Goal: Information Seeking & Learning: Learn about a topic

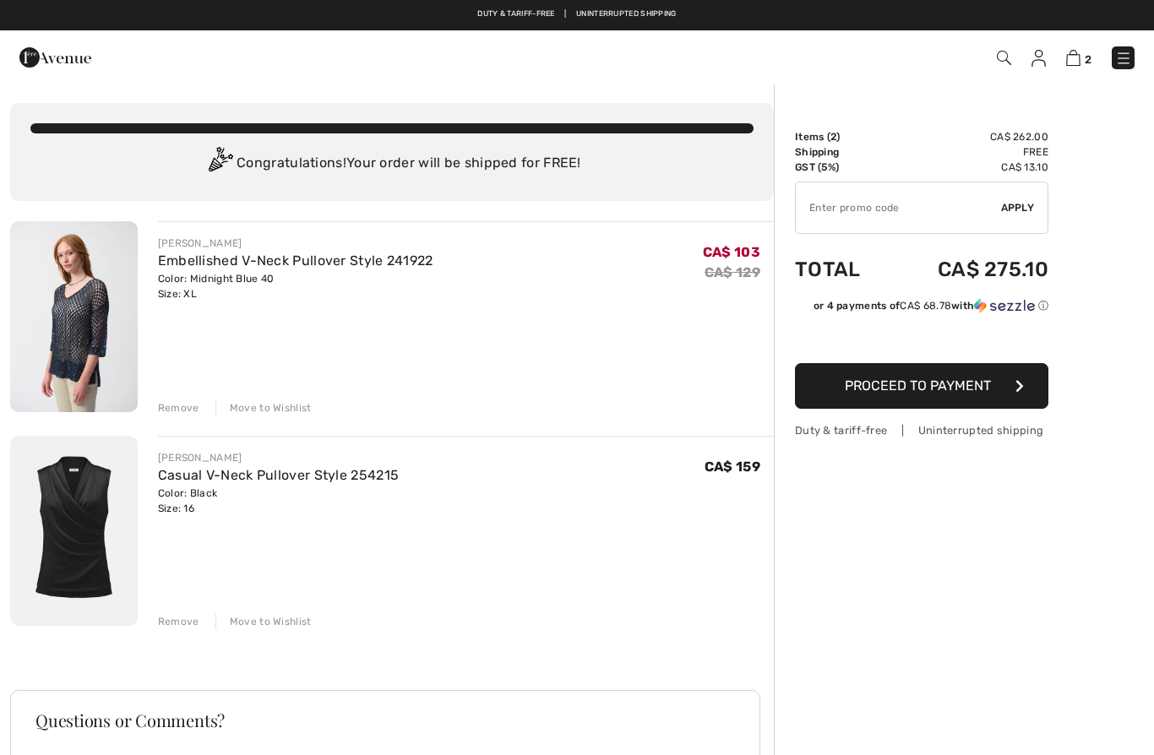
click at [148, 606] on div "JOSEPH RIBKOFF Casual V-Neck Pullover Style 254215 Color: Black Size: 16 Final …" at bounding box center [456, 533] width 636 height 194
click at [182, 618] on div "Remove" at bounding box center [178, 621] width 41 height 15
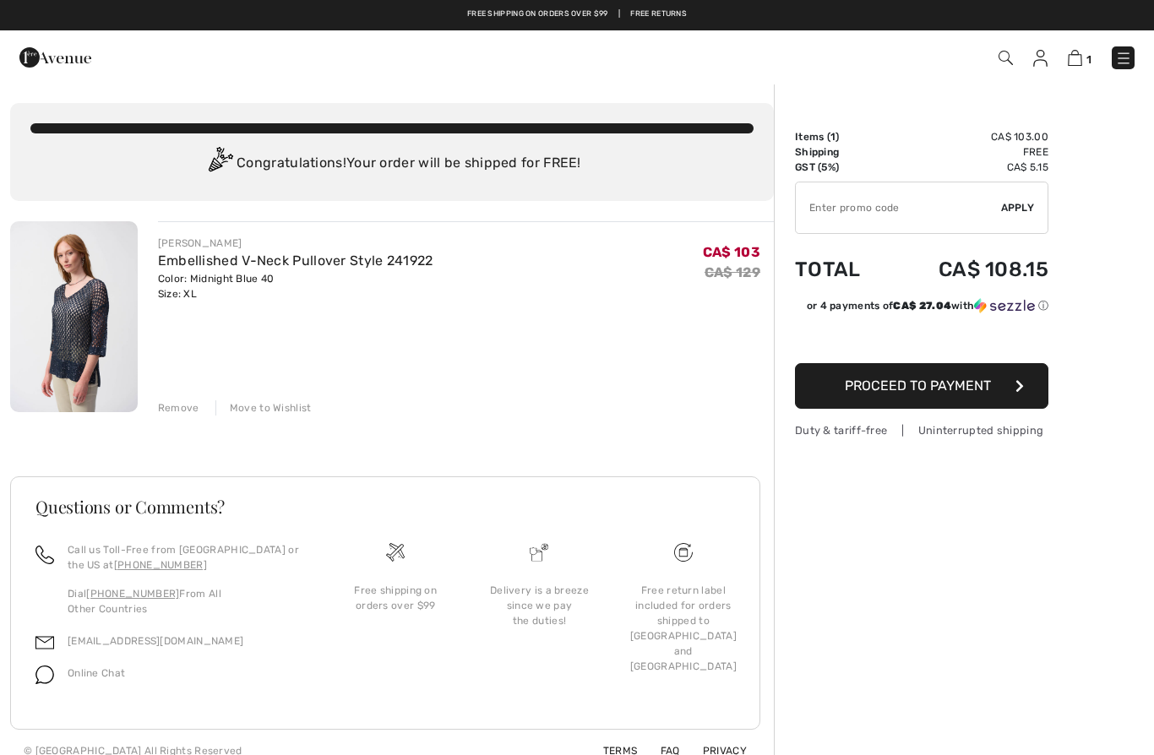
click at [172, 419] on div "JOSEPH RIBKOFF Embellished V-Neck Pullover Style 241922 Color: Midnight Blue 40…" at bounding box center [392, 496] width 764 height 551
click at [165, 409] on div "Remove" at bounding box center [178, 407] width 41 height 15
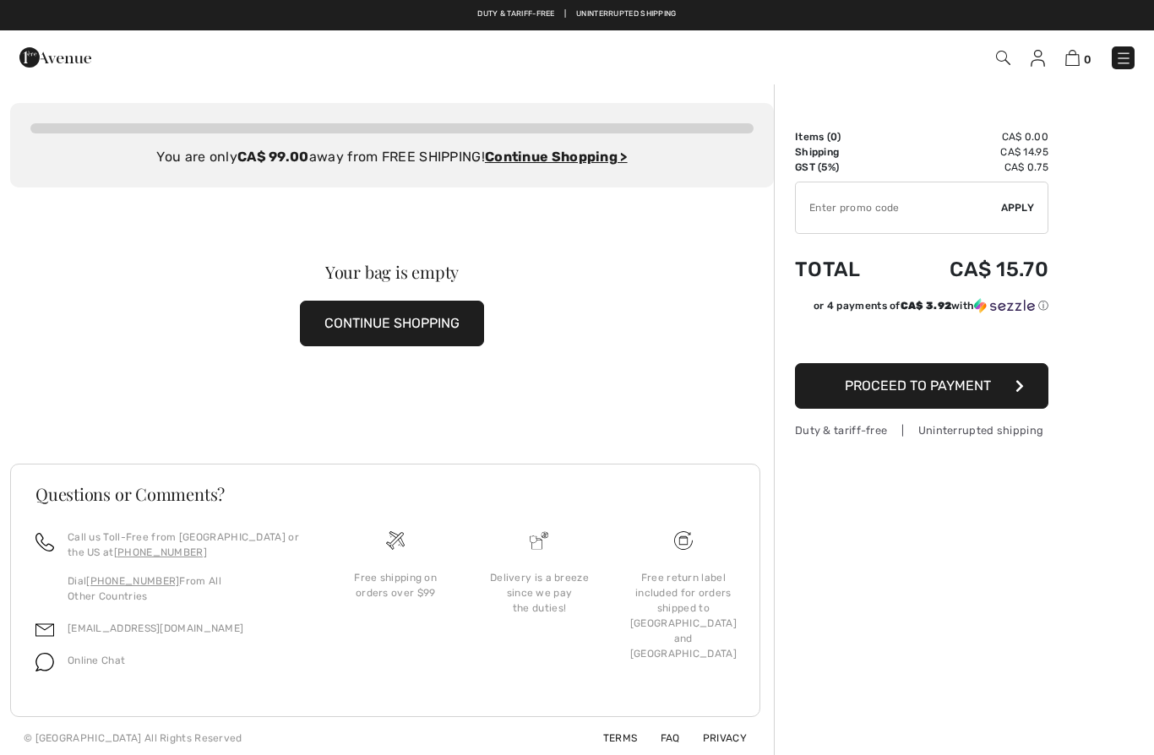
click at [1125, 67] on img at bounding box center [1123, 58] width 17 height 17
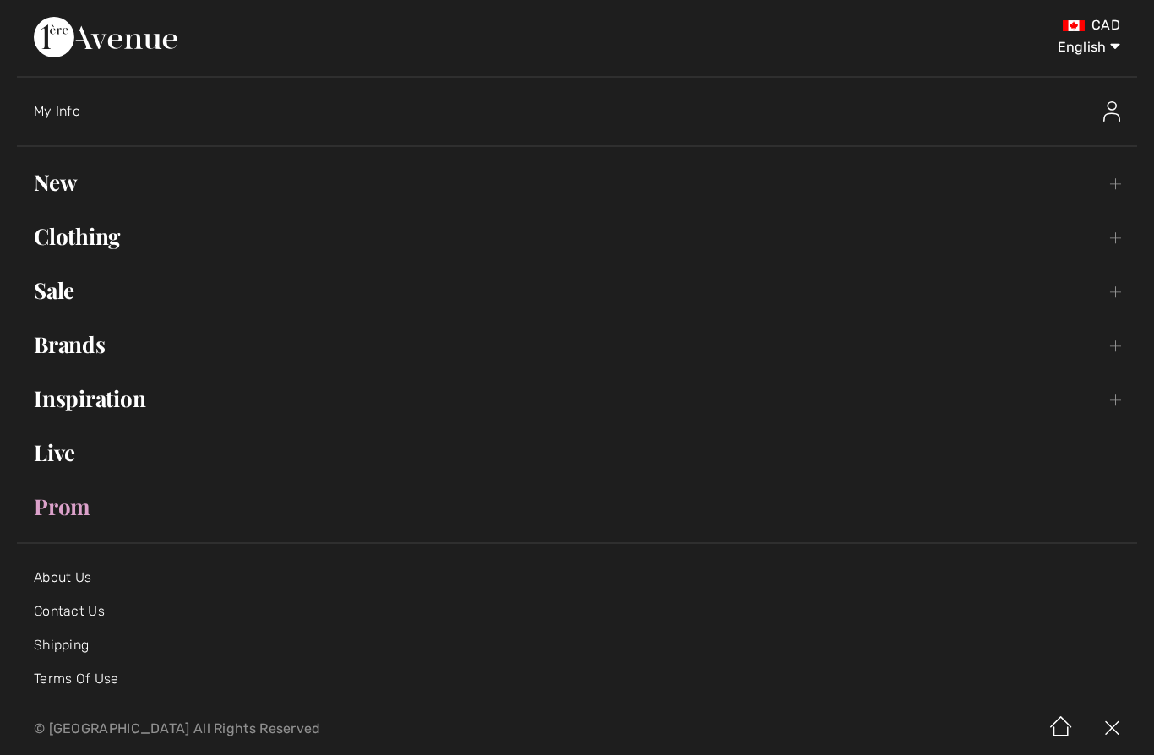
click at [1123, 179] on link "New Toggle submenu" at bounding box center [577, 182] width 1120 height 37
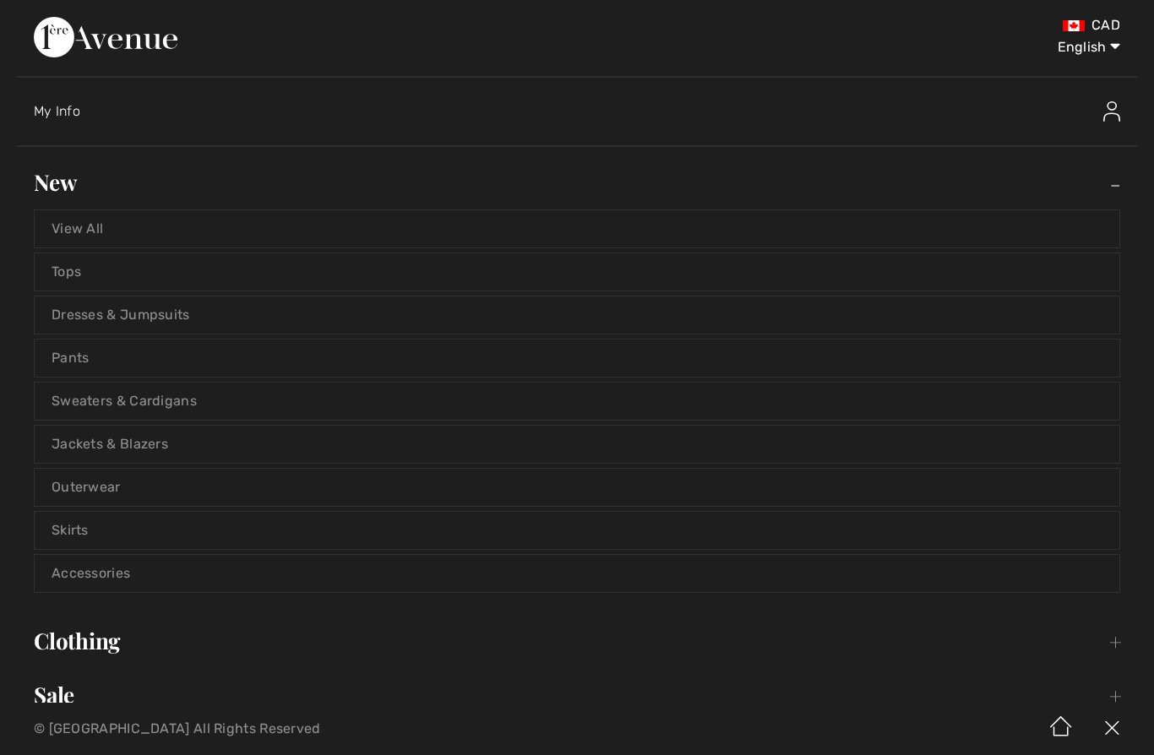
click at [70, 231] on link "View All" at bounding box center [577, 228] width 1085 height 37
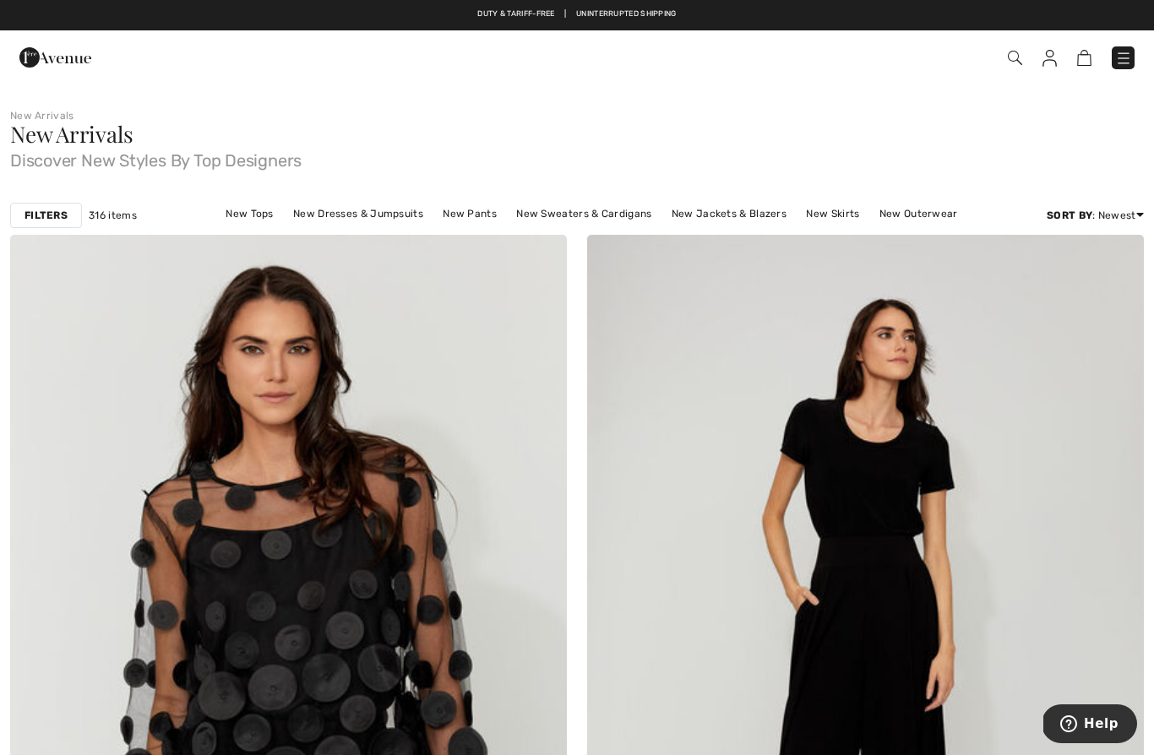
click at [57, 231] on div "Filters 316 items New Tops New Dresses & Jumpsuits New Pants New Sweaters & Car…" at bounding box center [577, 215] width 1154 height 39
click at [68, 228] on div "Filters 316 items New Tops New Dresses & Jumpsuits New Pants New Sweaters & Car…" at bounding box center [577, 215] width 1154 height 39
click at [46, 217] on strong "Filters" at bounding box center [46, 215] width 43 height 15
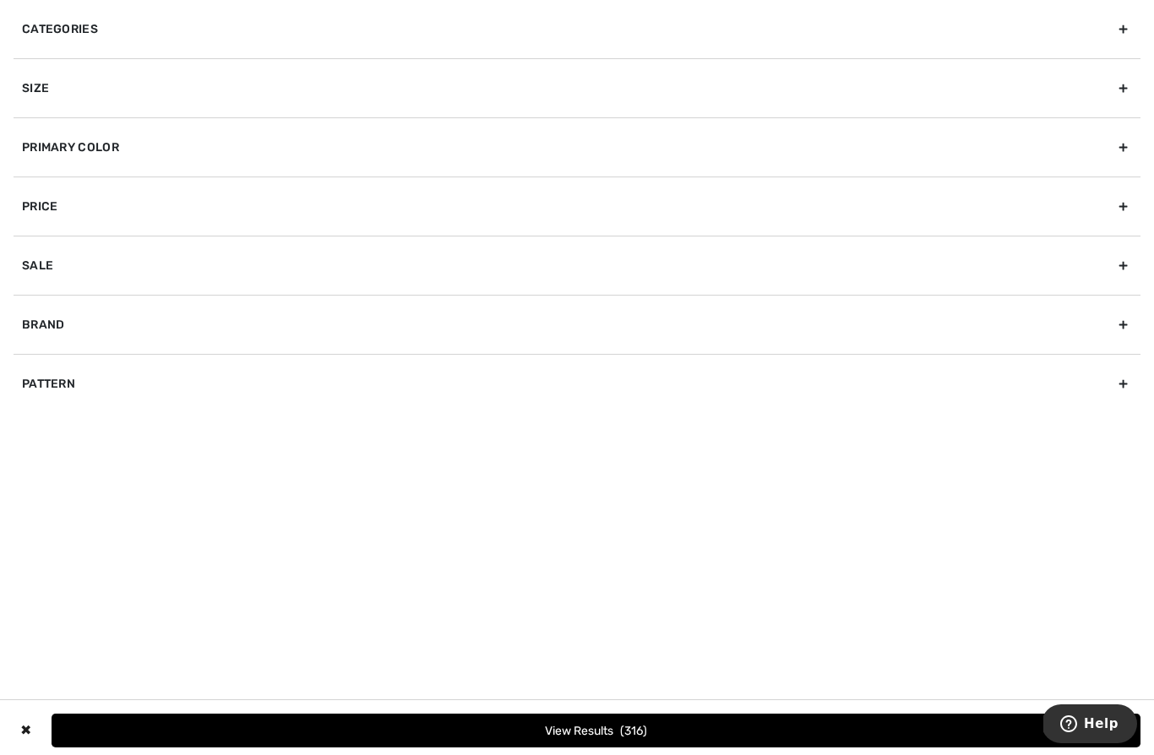
click at [294, 323] on div "Brand" at bounding box center [577, 324] width 1127 height 59
click at [73, 365] on label "[PERSON_NAME]" at bounding box center [581, 361] width 1119 height 15
click at [35, 365] on input"] "[PERSON_NAME]" at bounding box center [28, 362] width 13 height 13
checkbox input"] "true"
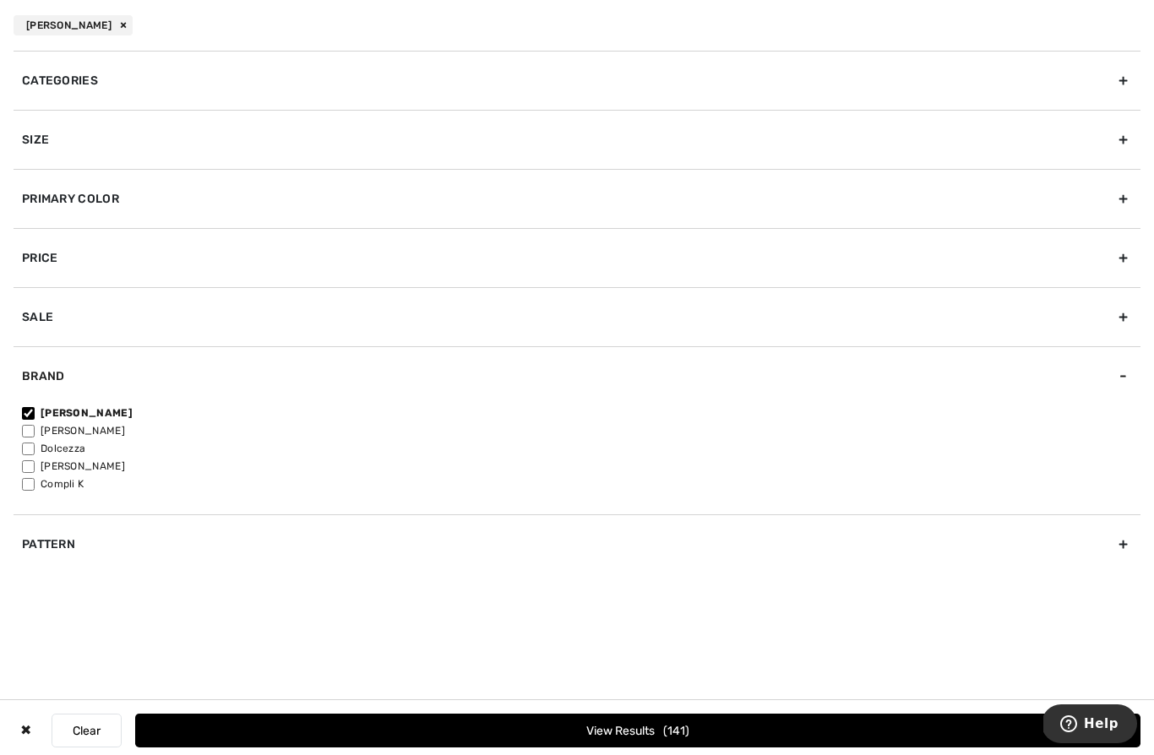
click at [722, 727] on button "View Results 141" at bounding box center [637, 731] width 1005 height 34
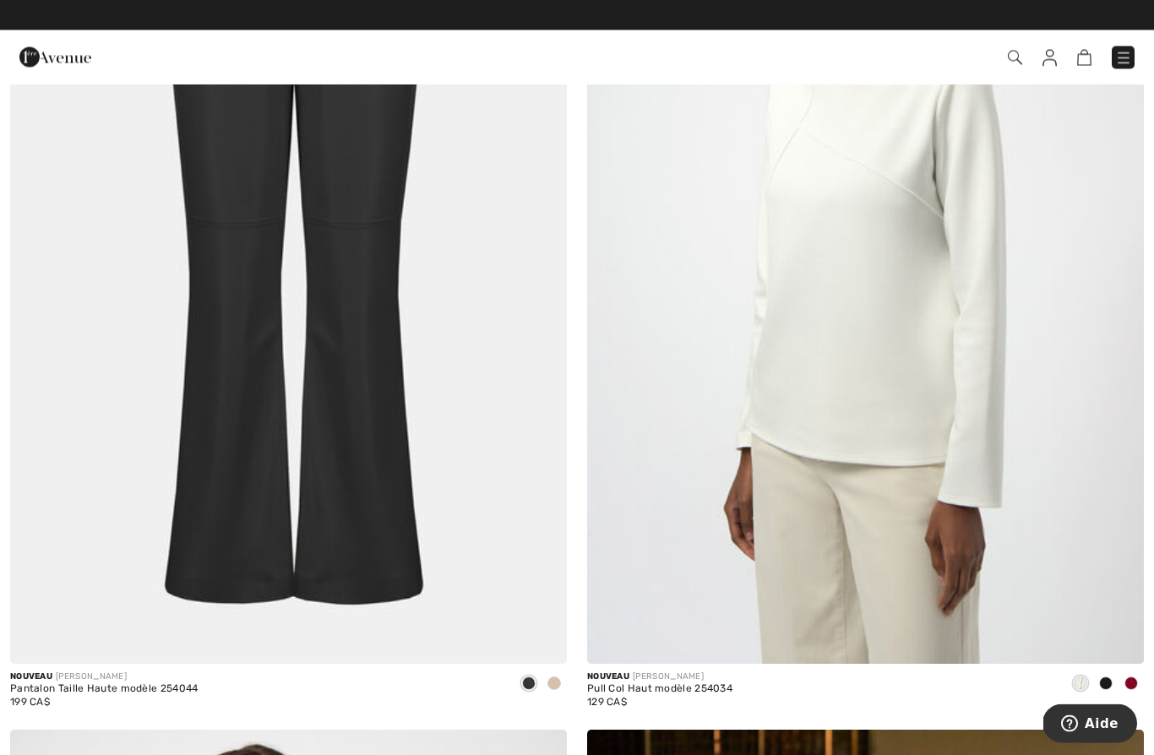
scroll to position [13275, 0]
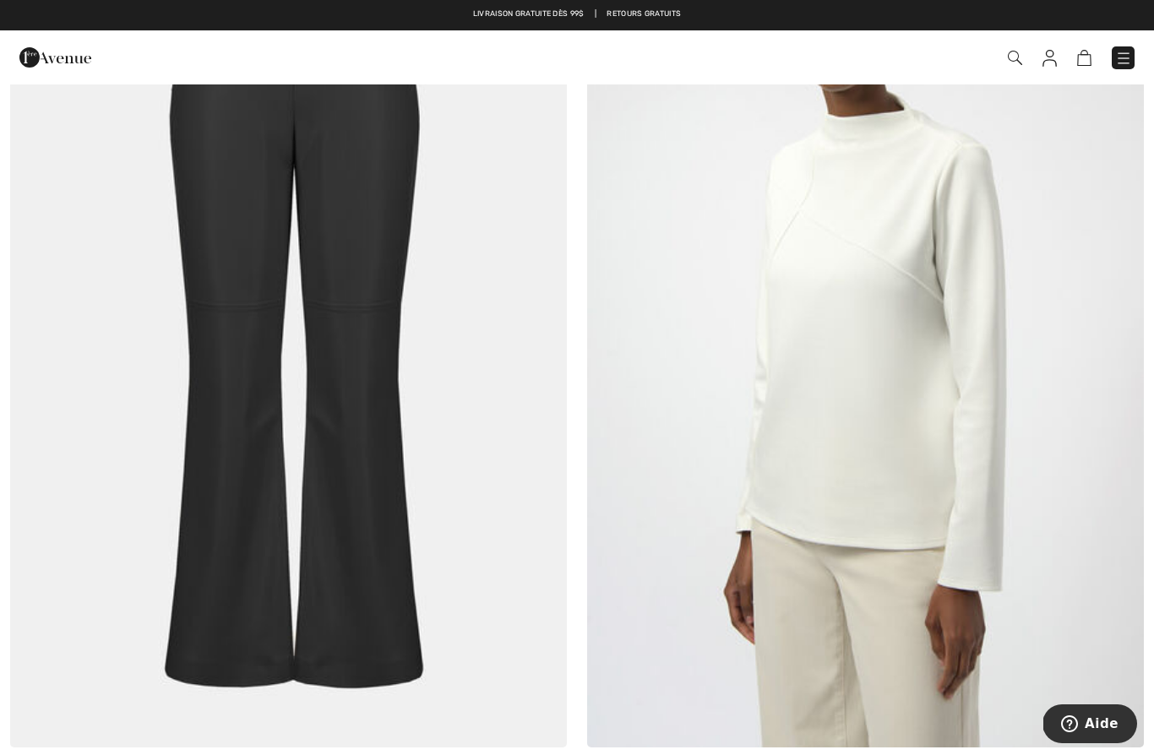
click at [941, 422] on img at bounding box center [865, 330] width 557 height 836
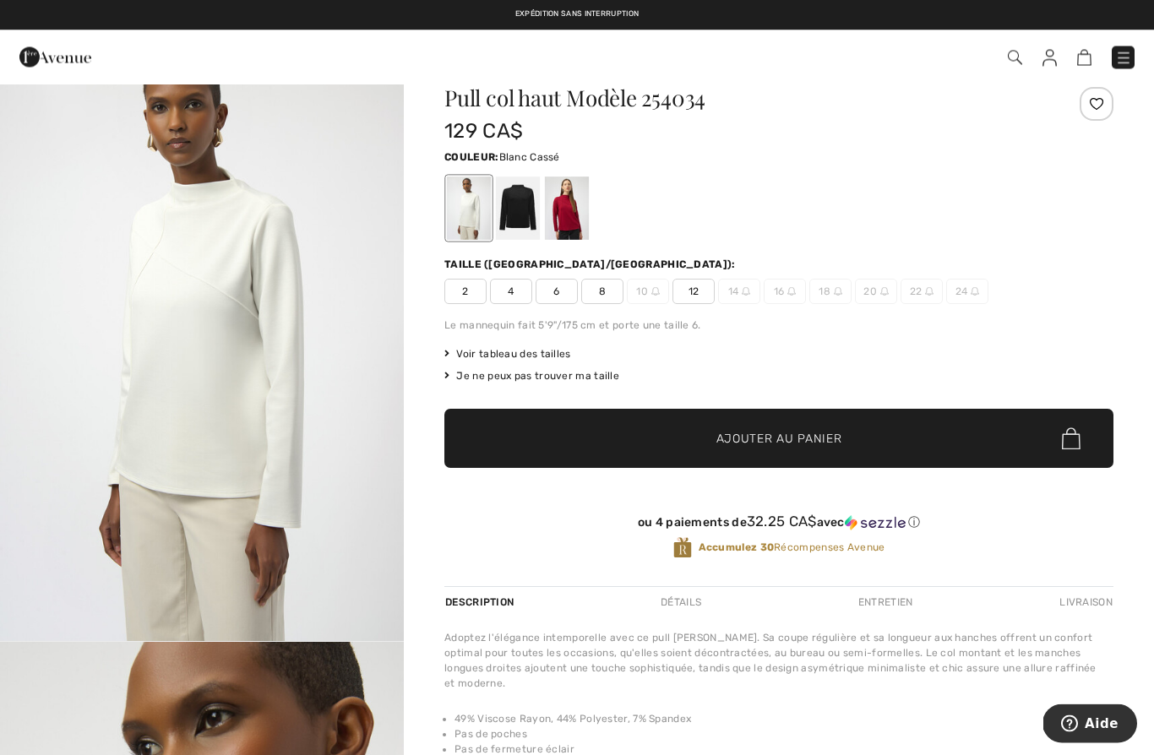
scroll to position [28, 0]
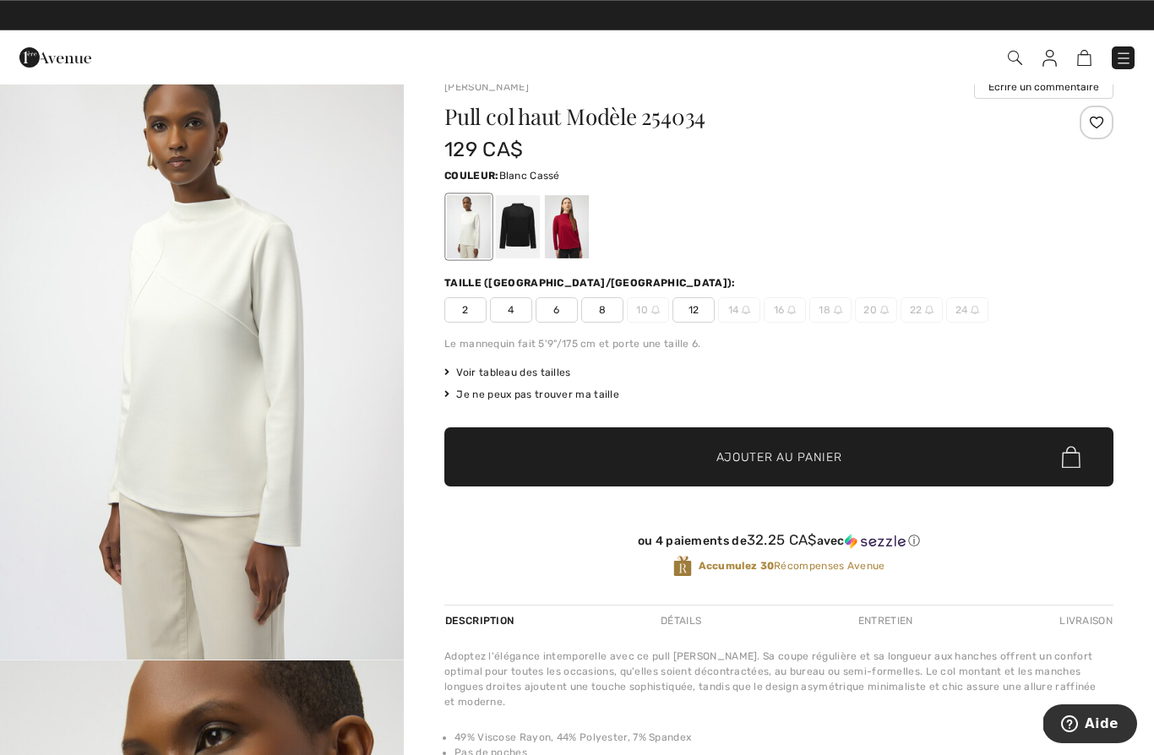
click at [577, 231] on div at bounding box center [567, 226] width 44 height 63
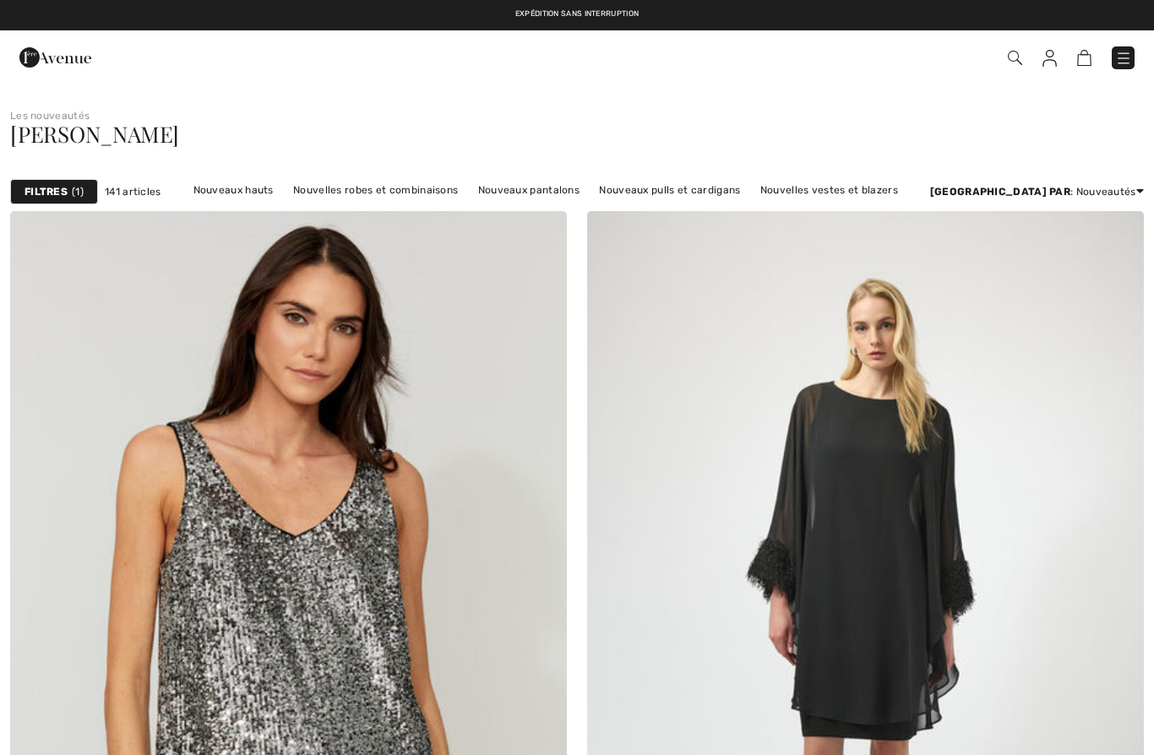
checkbox input "true"
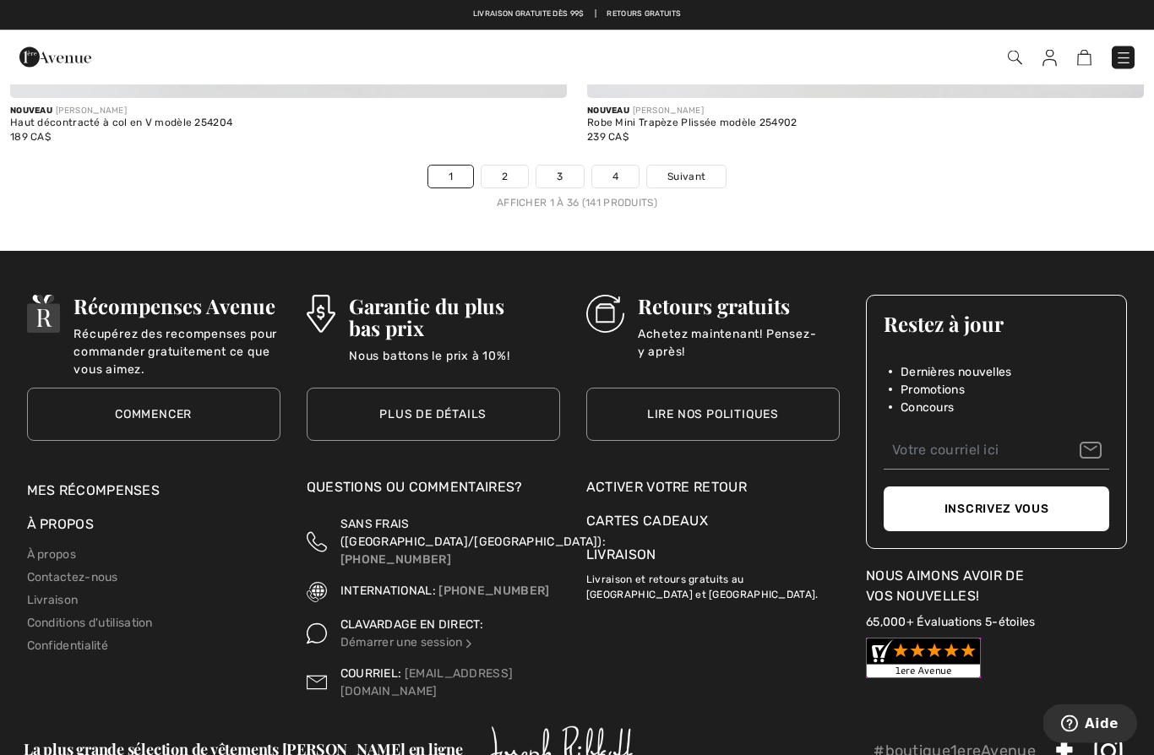
scroll to position [16633, 0]
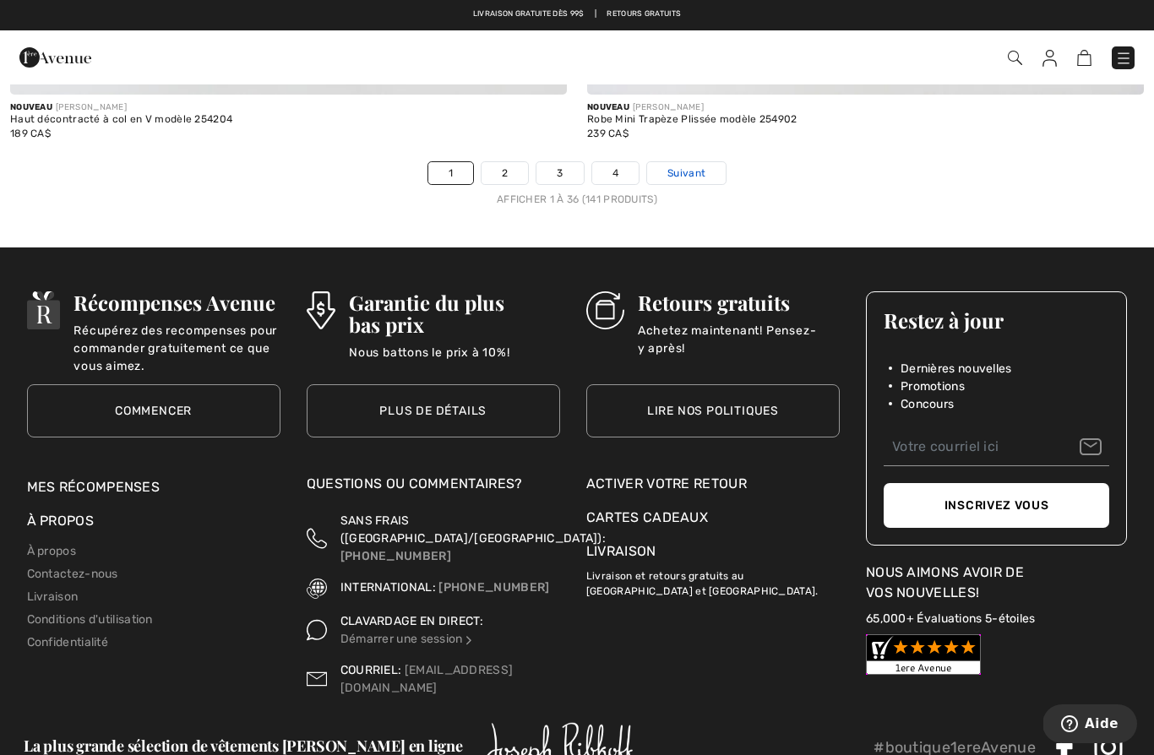
click at [697, 169] on link "Suivant" at bounding box center [686, 173] width 79 height 22
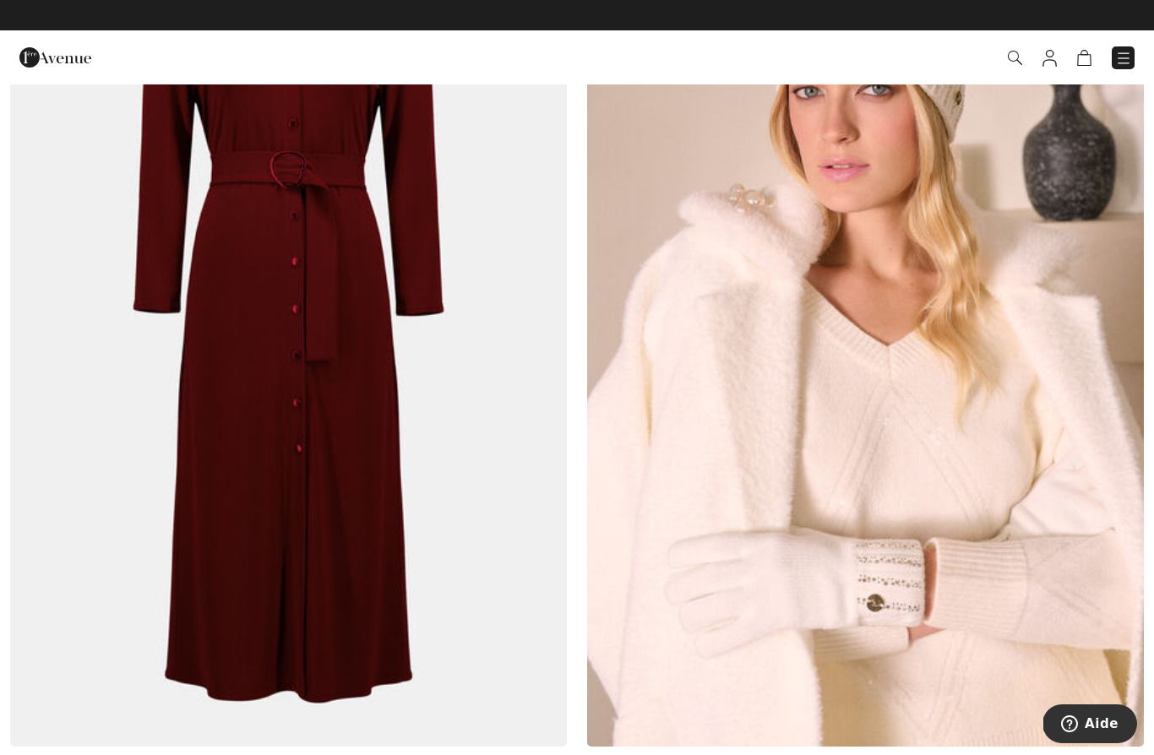
scroll to position [9491, 0]
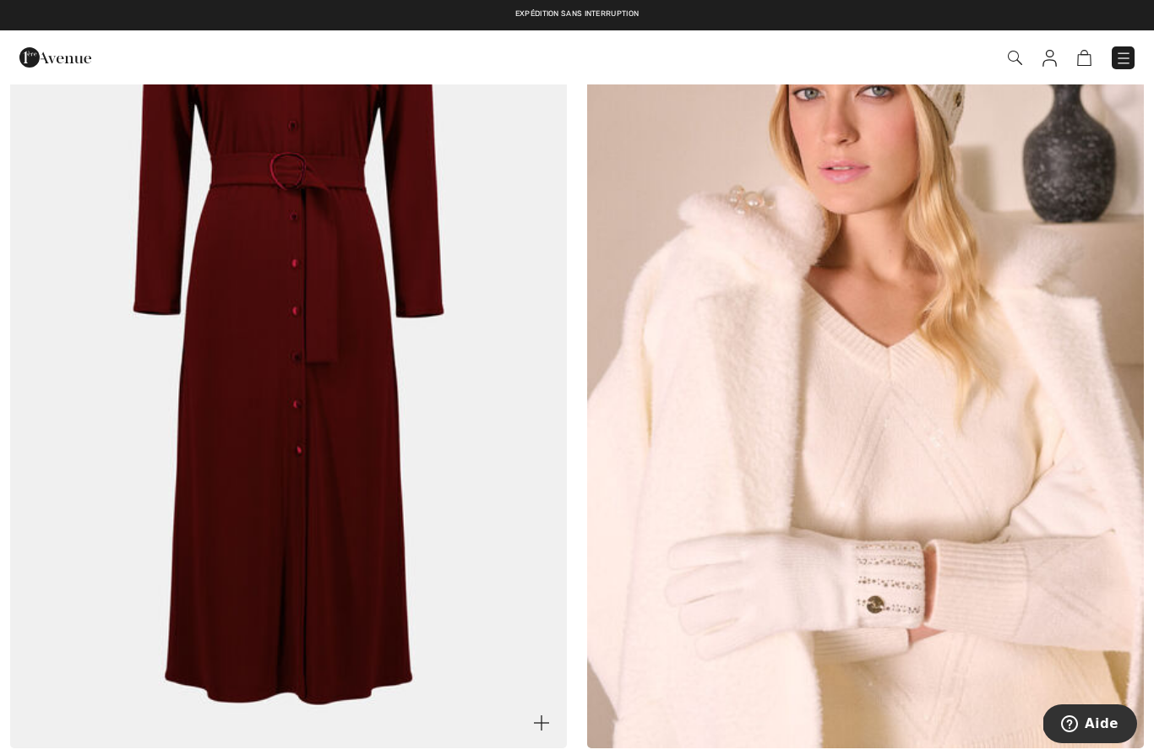
click at [242, 573] on img at bounding box center [288, 331] width 557 height 836
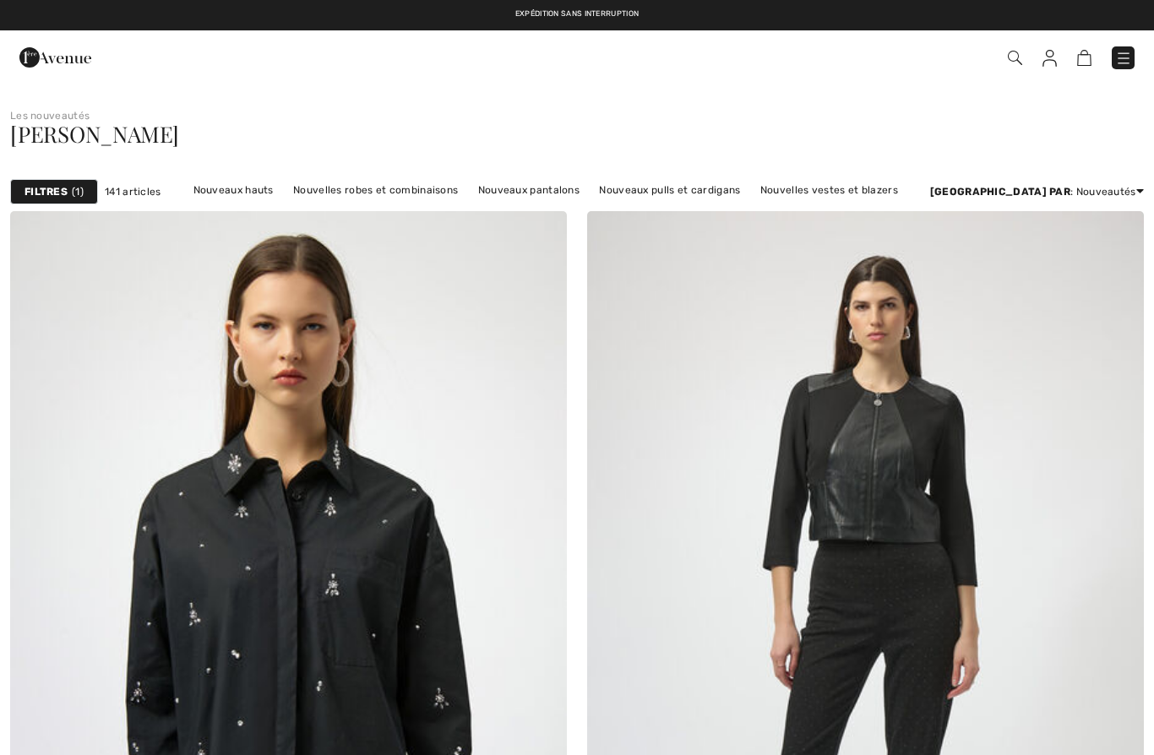
scroll to position [9565, 0]
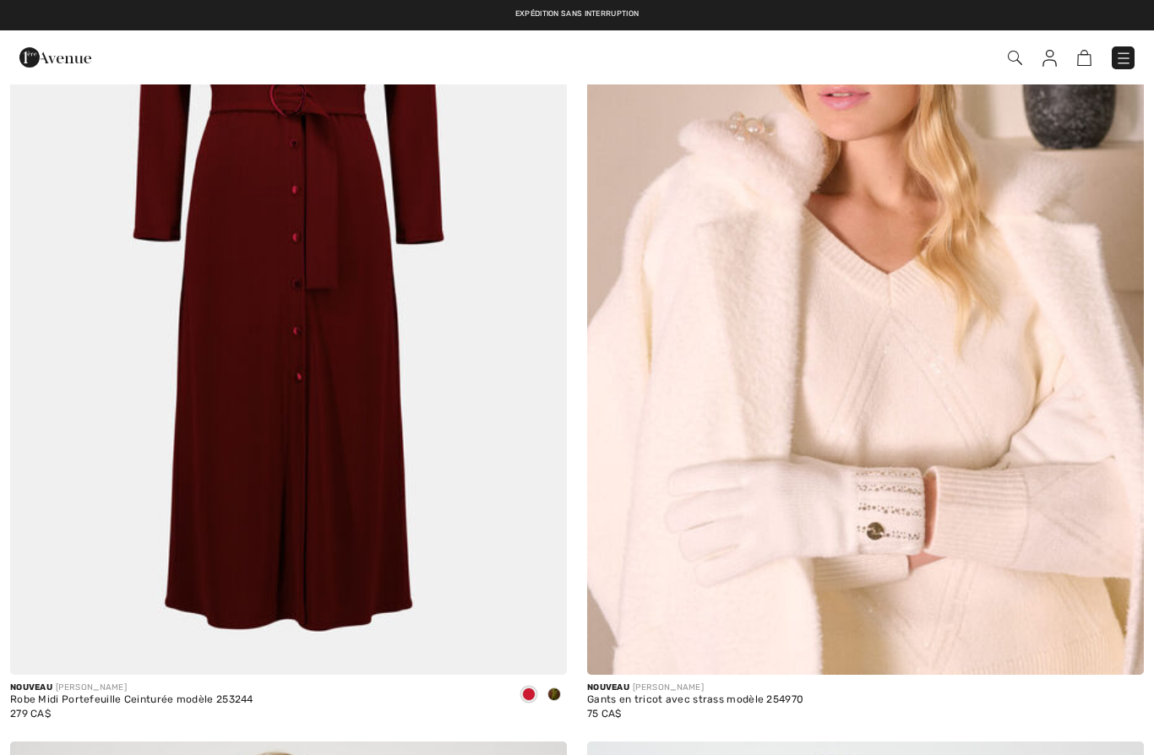
checkbox input "true"
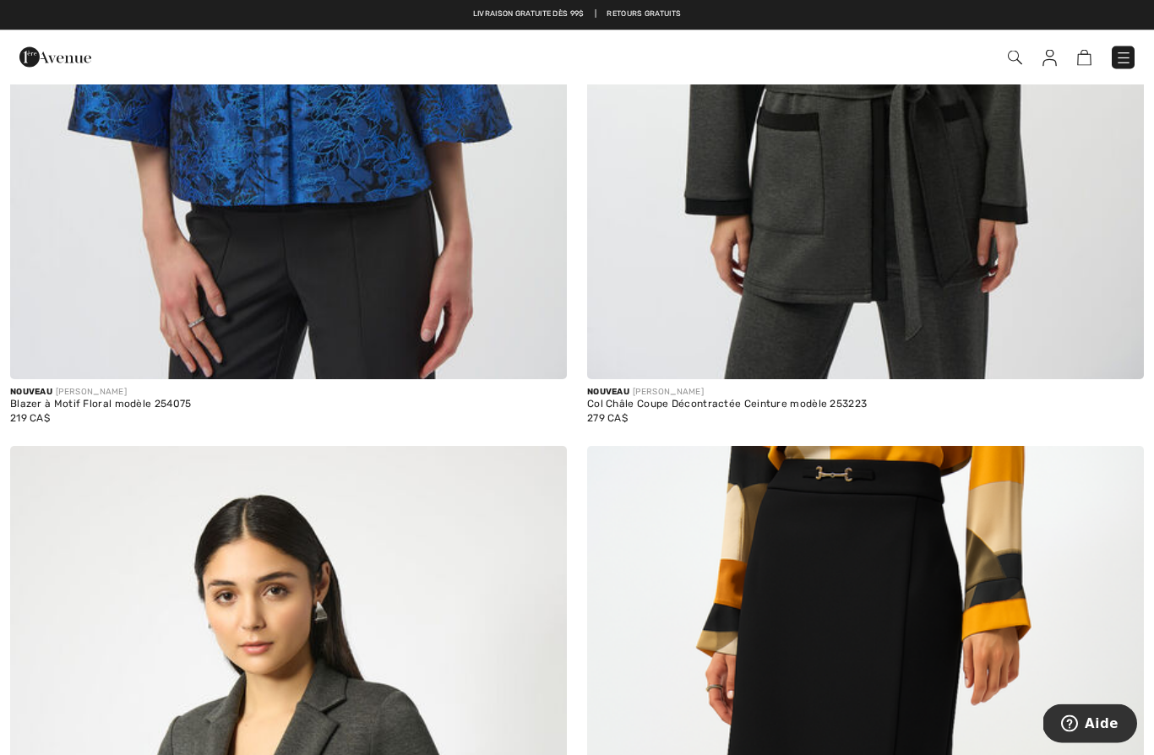
scroll to position [14545, 0]
click at [616, 24] on div "Expédition sans interruption Livraison gratuite dès 99$ | Retours gratuits" at bounding box center [577, 15] width 1154 height 30
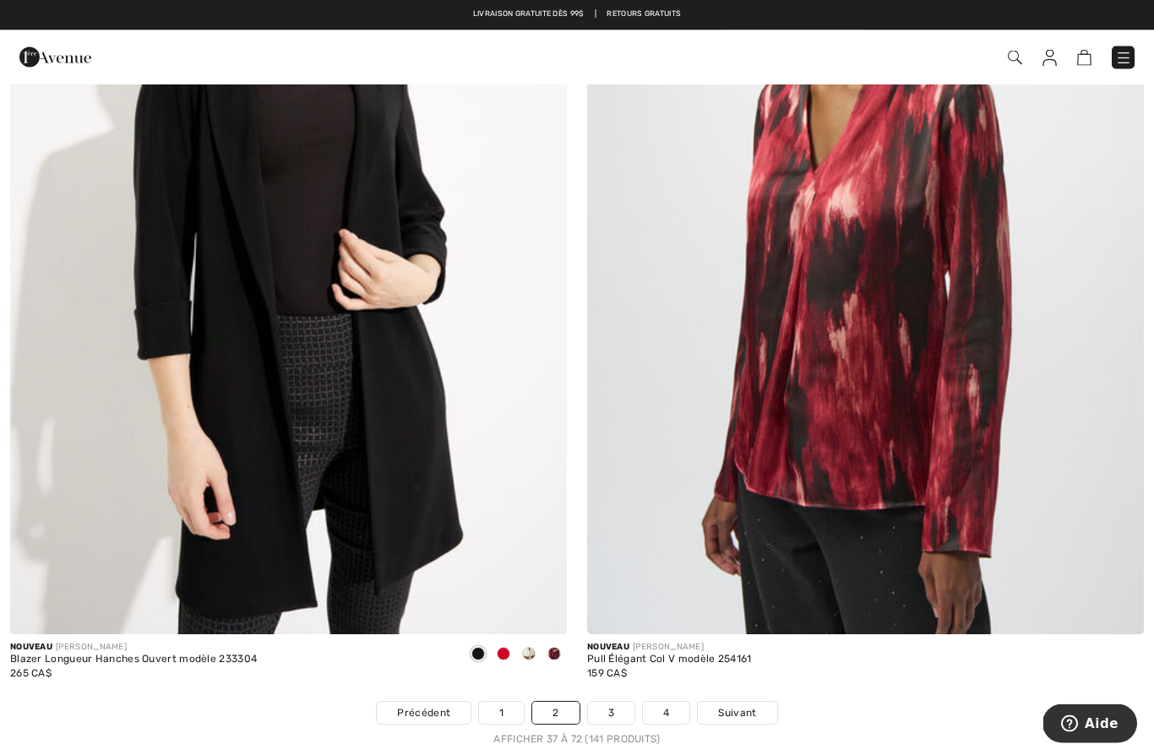
scroll to position [16093, 0]
click at [740, 702] on link "Suivant" at bounding box center [737, 713] width 79 height 22
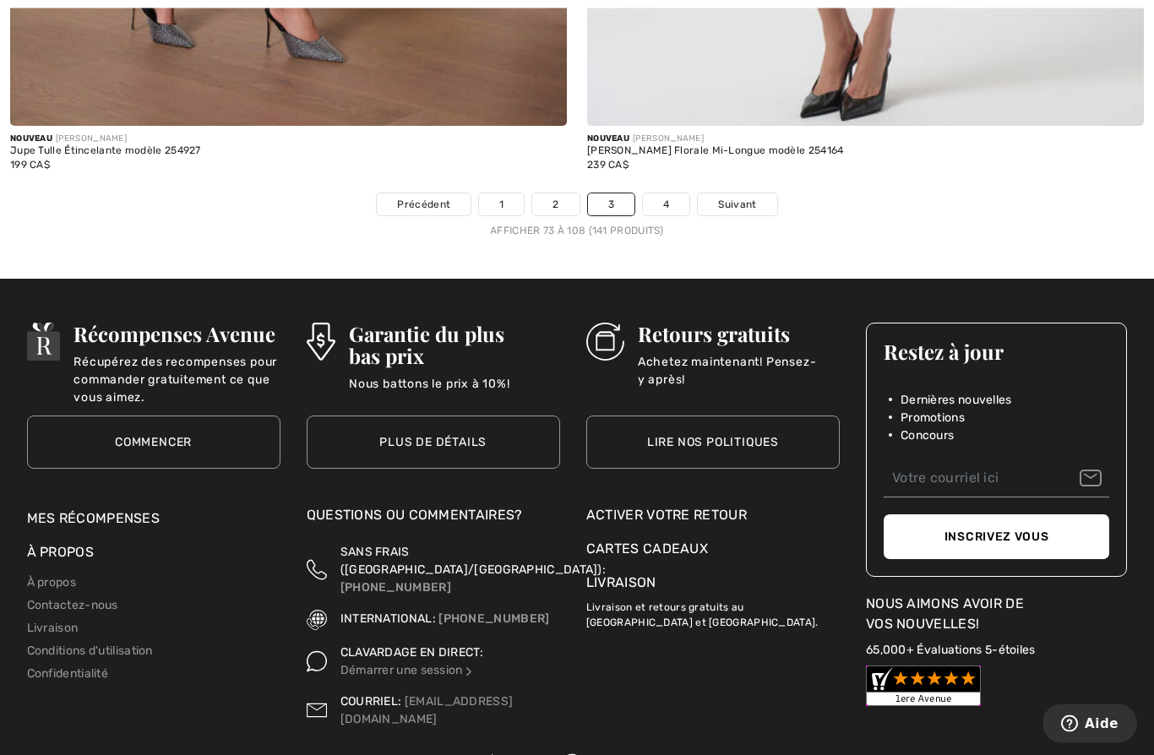
scroll to position [16612, 0]
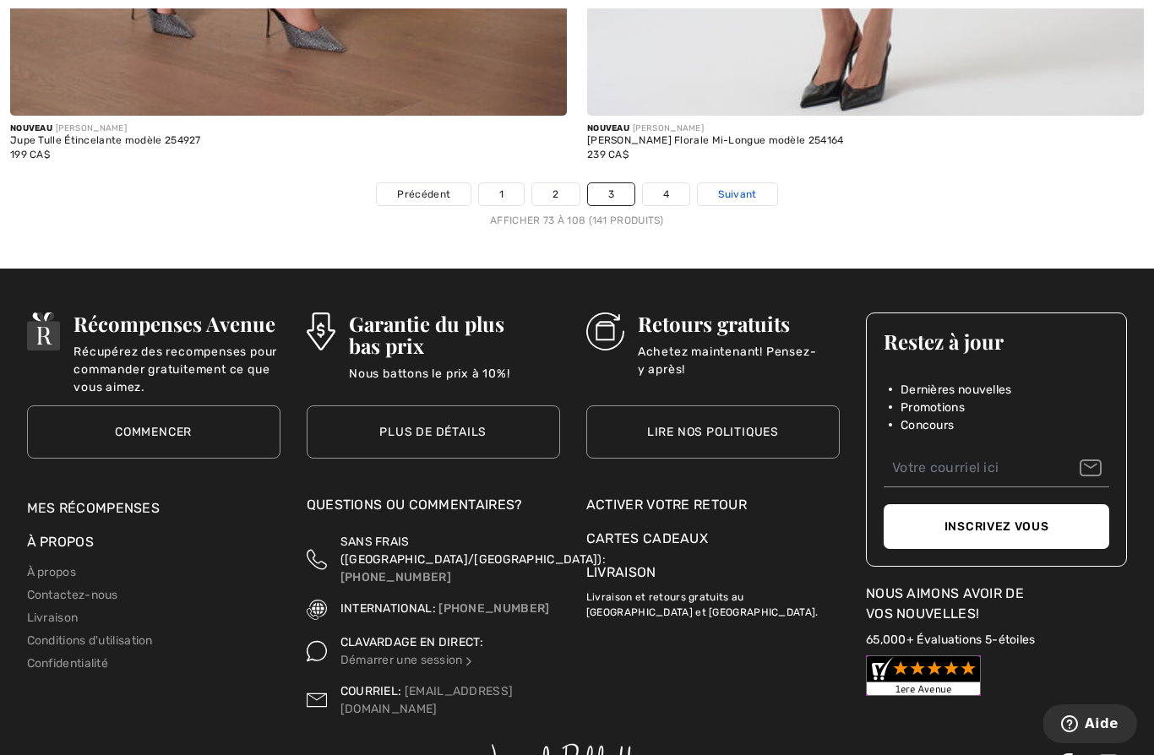
click at [740, 187] on span "Suivant" at bounding box center [737, 194] width 38 height 15
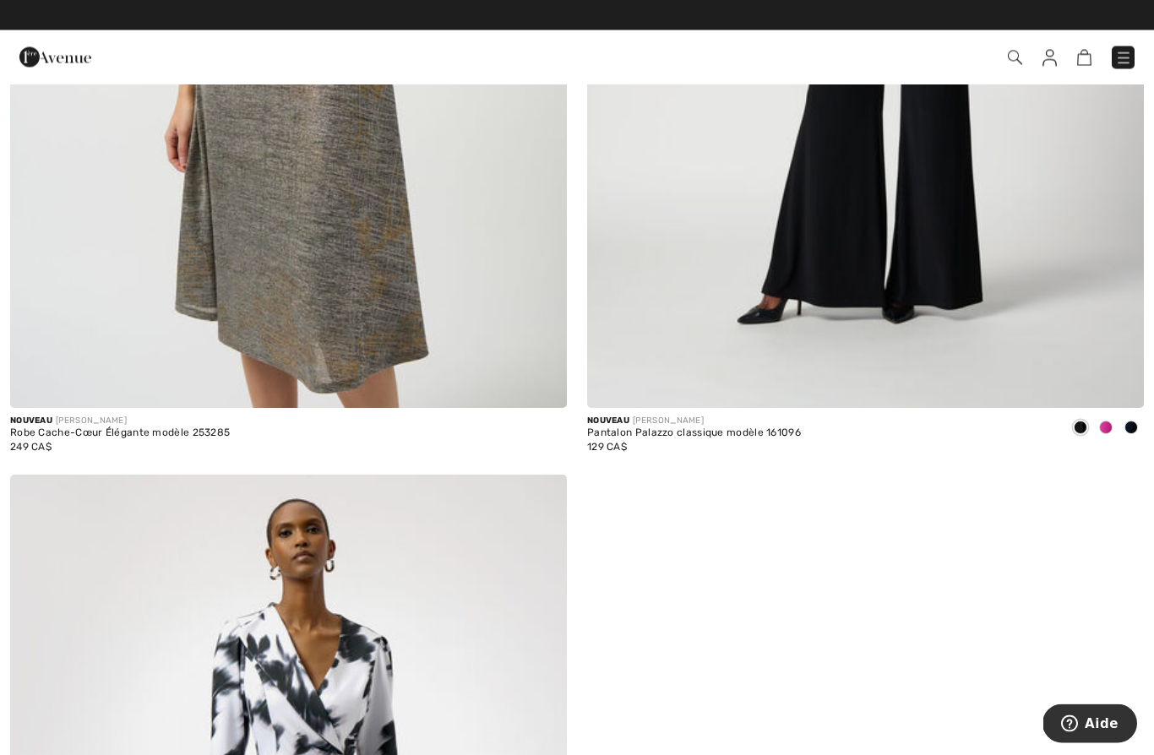
scroll to position [14516, 0]
click at [1130, 63] on img at bounding box center [1123, 58] width 17 height 17
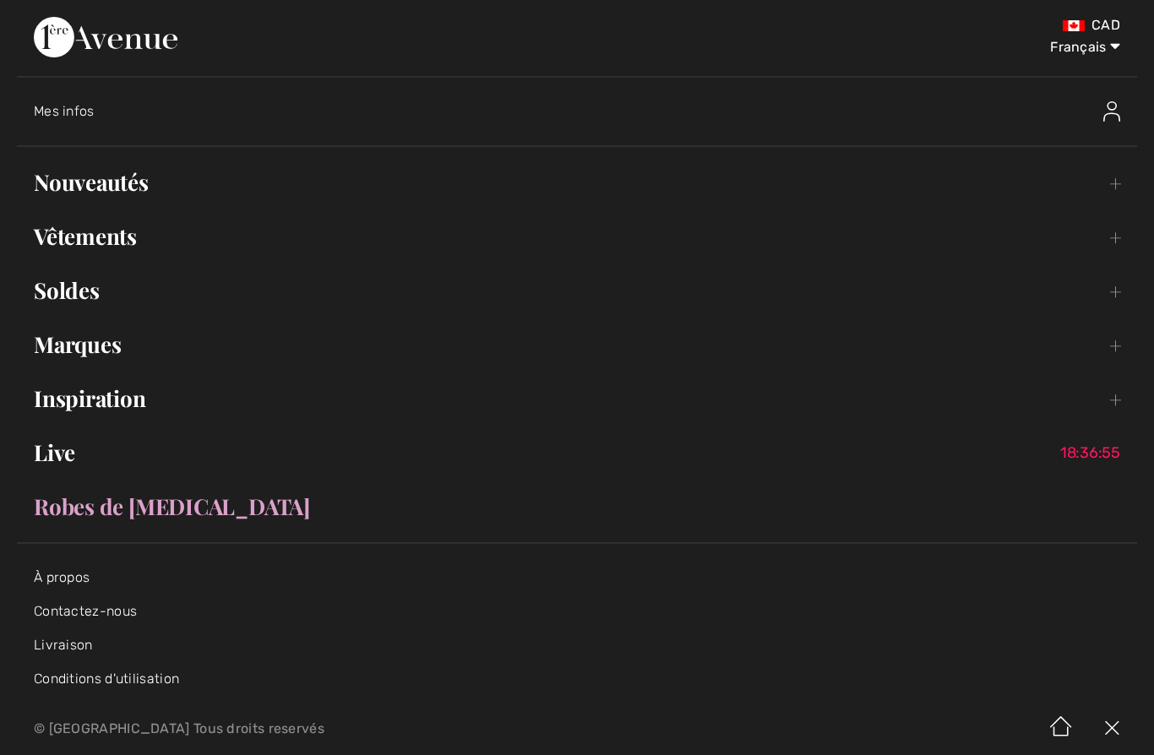
click at [1115, 56] on select "English Français" at bounding box center [1076, 44] width 88 height 51
select select "/en/new-arrivals/joseph-ribkoff-5511-a92/pg4/"
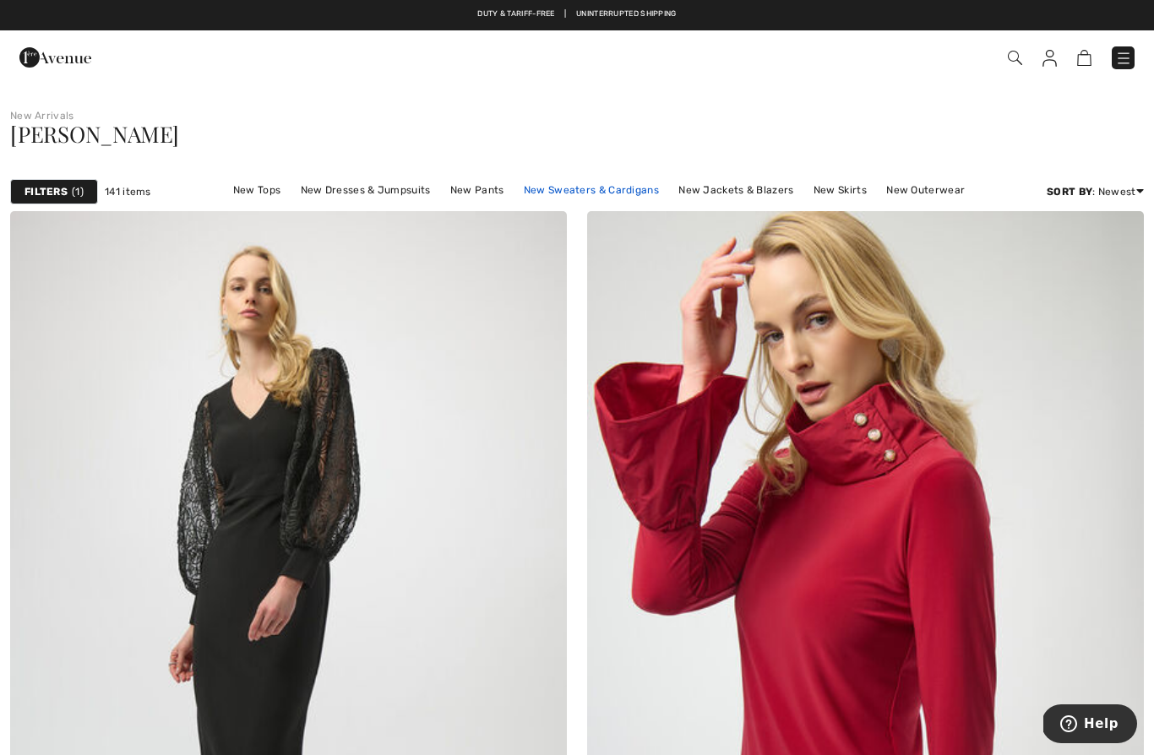
click at [623, 192] on link "New Sweaters & Cardigans" at bounding box center [591, 190] width 152 height 22
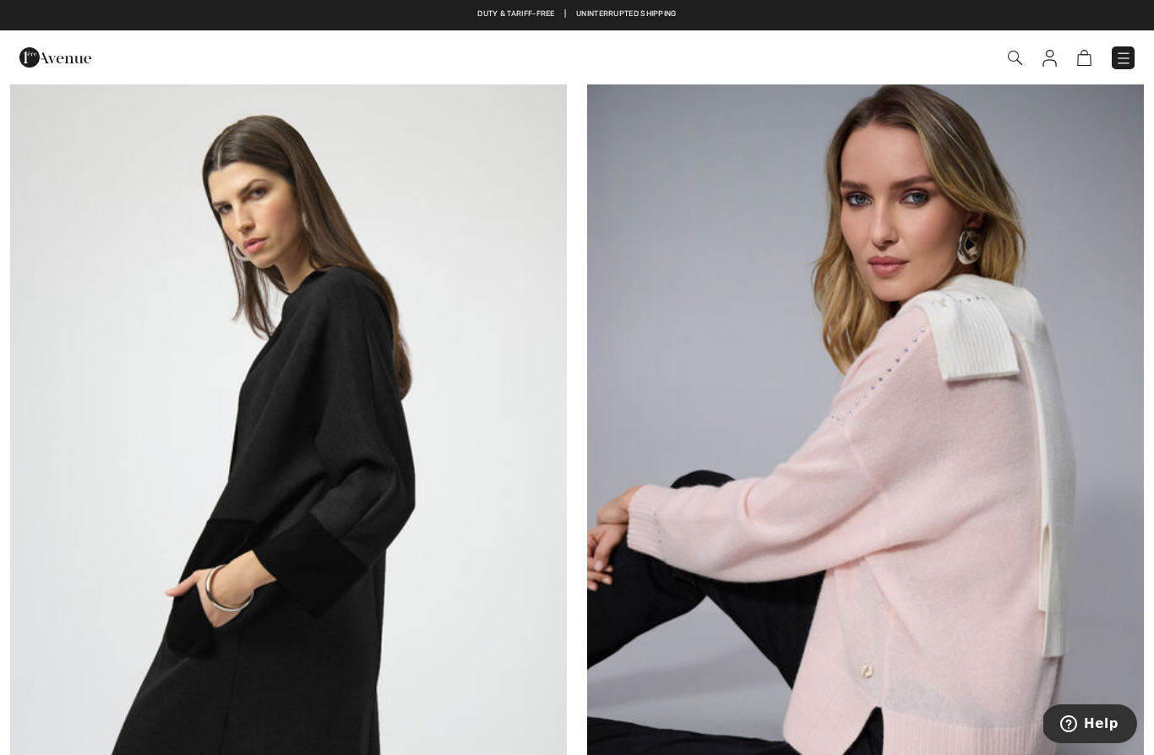
scroll to position [1026, 0]
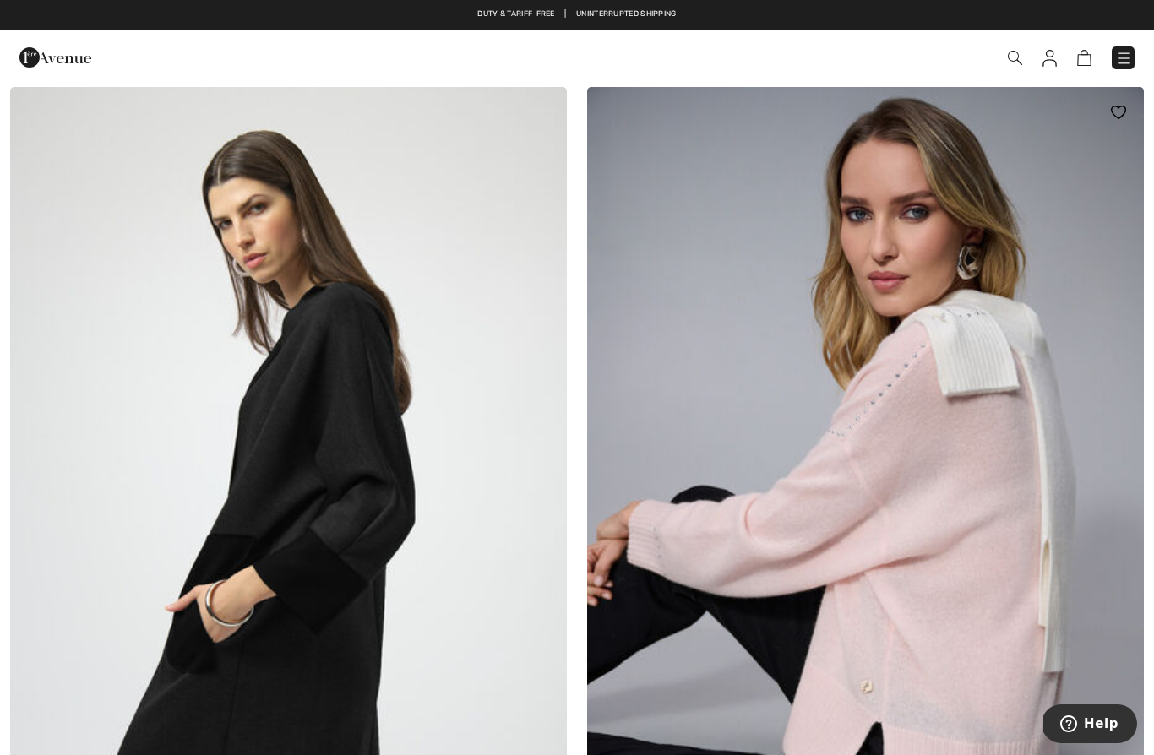
click at [975, 513] on img at bounding box center [865, 505] width 557 height 836
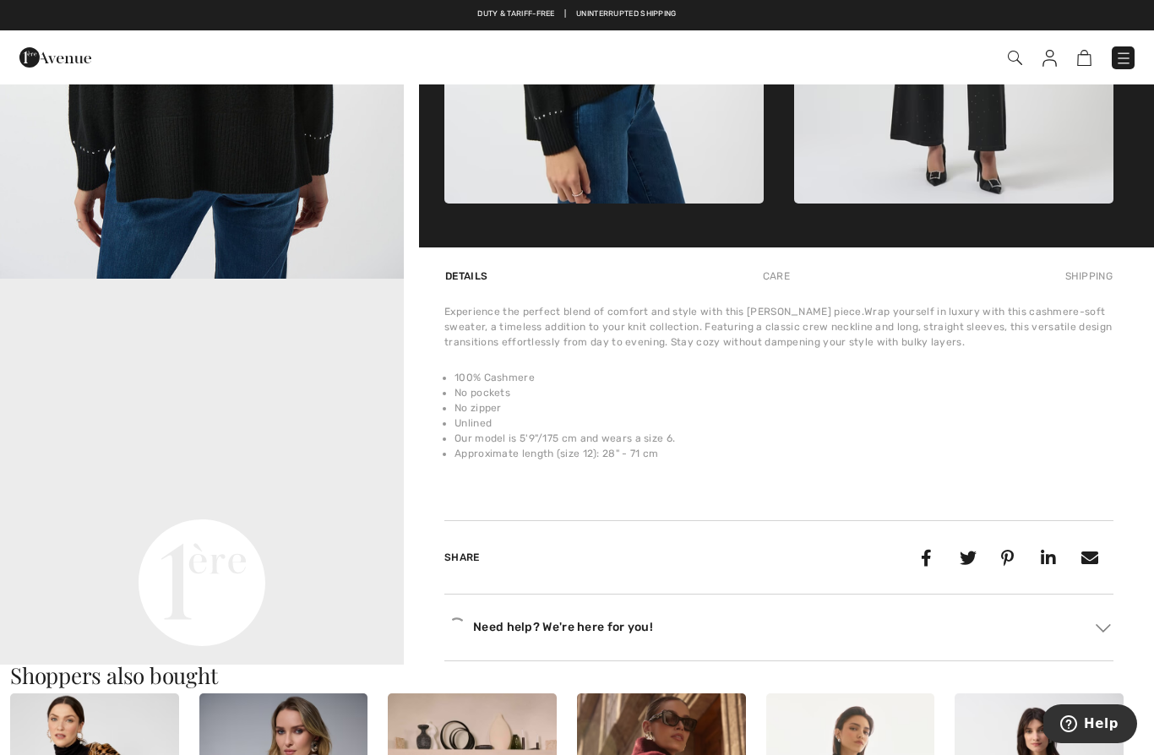
scroll to position [1051, 0]
